Goal: Information Seeking & Learning: Find specific fact

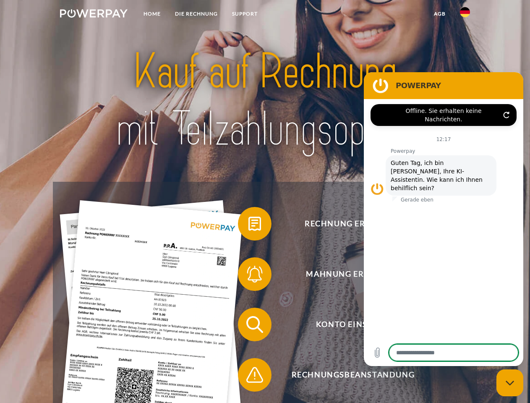
click at [94, 15] on img at bounding box center [94, 13] width 68 height 8
click at [465, 15] on img at bounding box center [465, 12] width 10 height 10
click at [440, 14] on link "agb" at bounding box center [440, 13] width 26 height 15
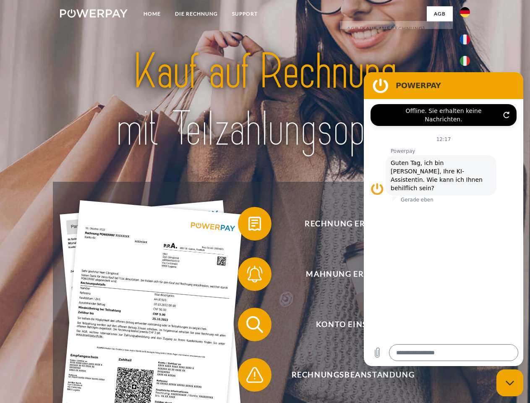
click at [249, 225] on span at bounding box center [242, 224] width 42 height 42
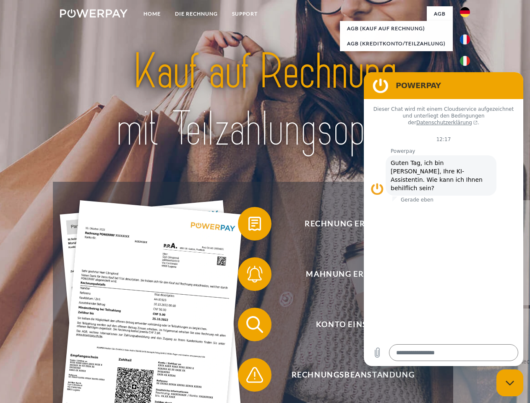
click at [249, 276] on span at bounding box center [242, 274] width 42 height 42
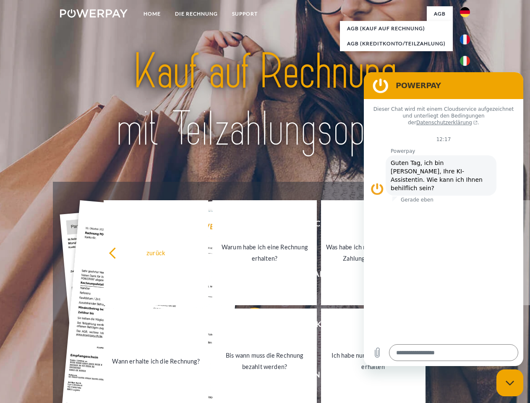
click at [249, 326] on link "Bis wann muss die Rechnung bezahlt werden?" at bounding box center [264, 361] width 105 height 105
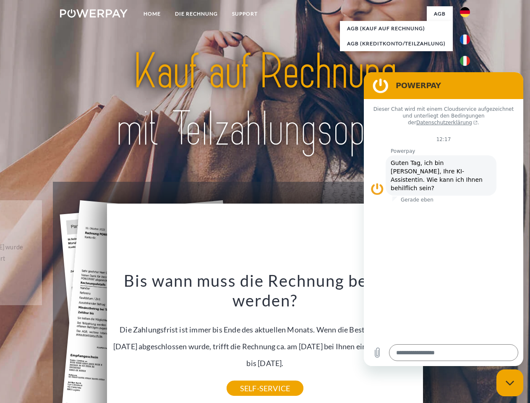
click at [510, 383] on icon "Messaging-Fenster schließen" at bounding box center [510, 382] width 9 height 5
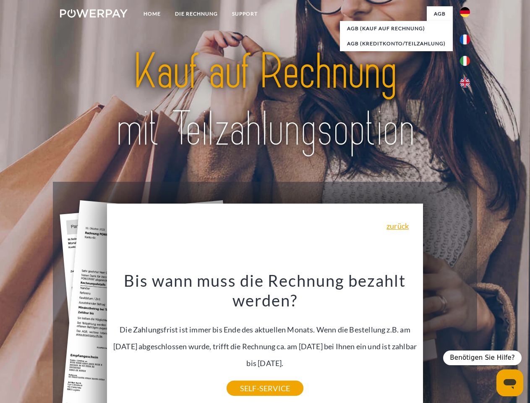
type textarea "*"
